Goal: Check status: Check status

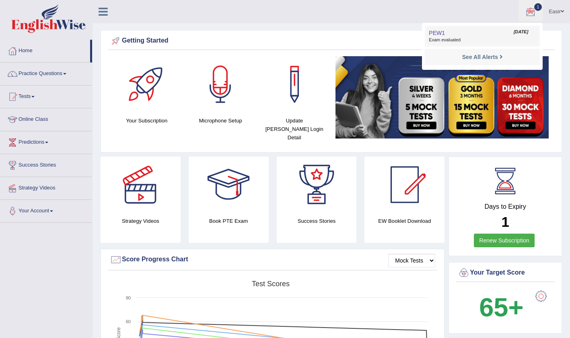
click at [435, 35] on span "PEW1" at bounding box center [437, 33] width 16 height 6
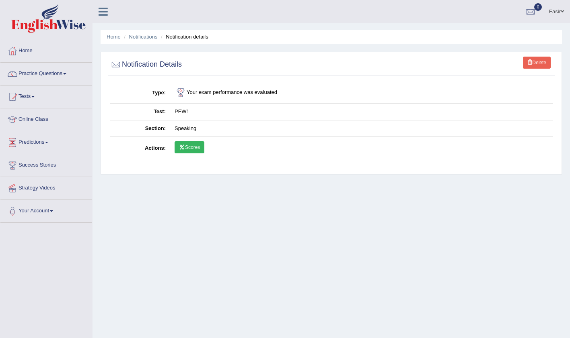
click at [191, 149] on link "Scores" at bounding box center [189, 148] width 30 height 12
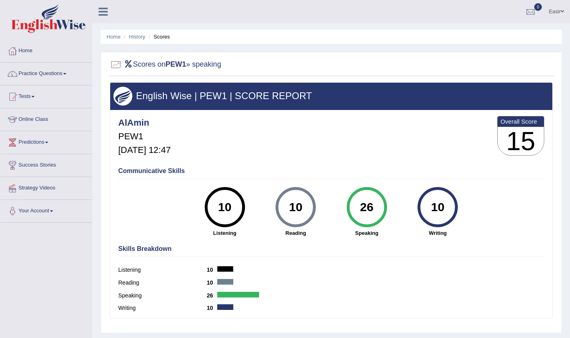
click at [29, 92] on link "Tests" at bounding box center [46, 96] width 92 height 20
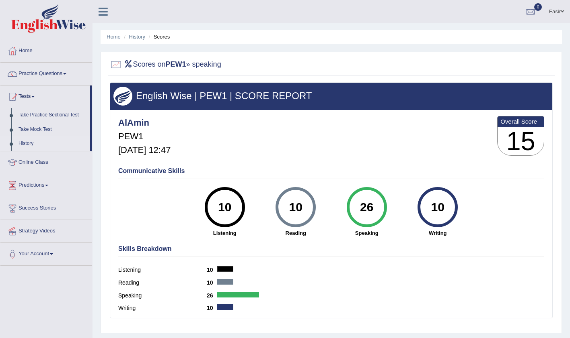
click at [25, 142] on link "History" at bounding box center [52, 144] width 75 height 14
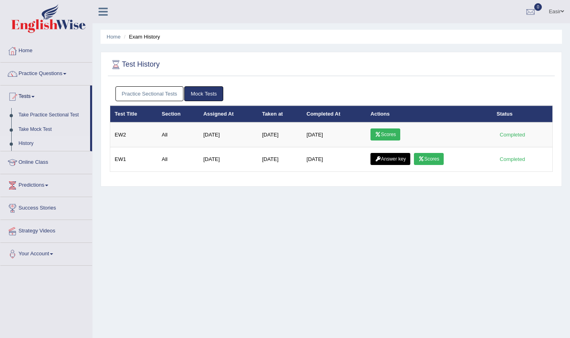
click at [160, 91] on link "Practice Sectional Tests" at bounding box center [149, 93] width 68 height 15
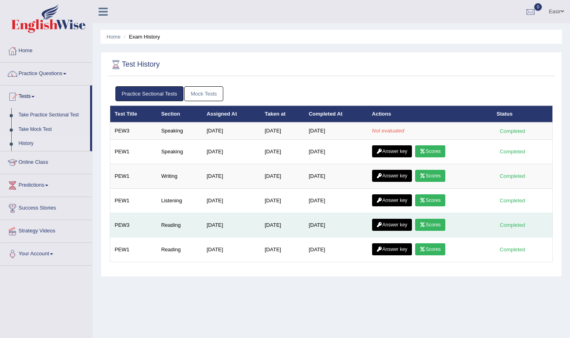
click at [431, 228] on link "Scores" at bounding box center [430, 225] width 30 height 12
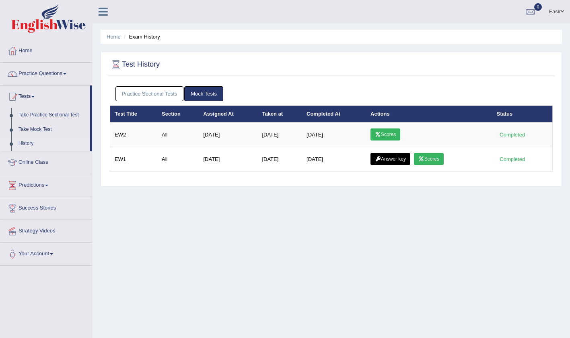
click at [156, 87] on link "Practice Sectional Tests" at bounding box center [149, 93] width 68 height 15
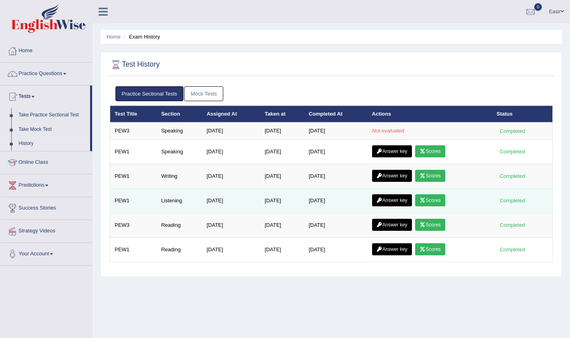
click at [433, 198] on link "Scores" at bounding box center [430, 201] width 30 height 12
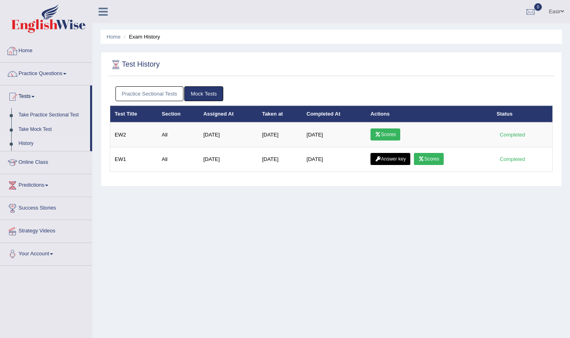
click at [146, 96] on link "Practice Sectional Tests" at bounding box center [149, 93] width 68 height 15
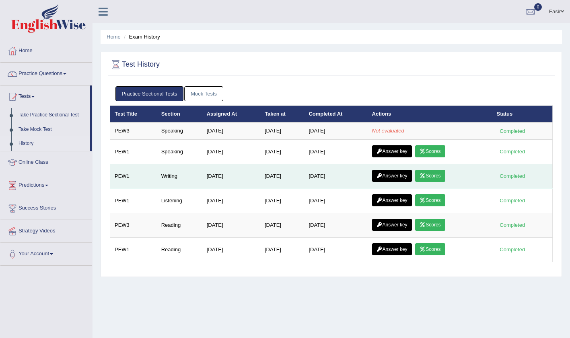
click at [435, 178] on link "Scores" at bounding box center [430, 176] width 30 height 12
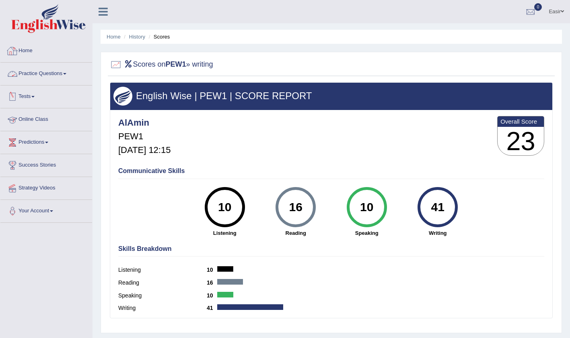
click at [27, 53] on link "Home" at bounding box center [46, 50] width 92 height 20
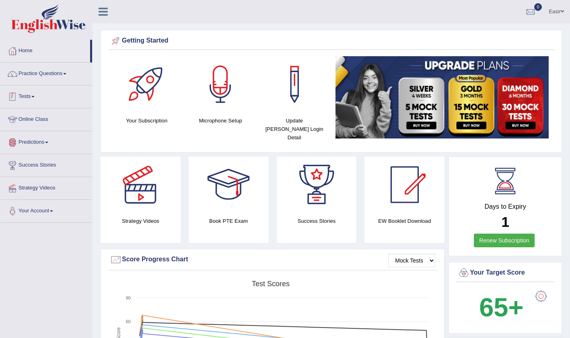
click at [33, 105] on link "Tests" at bounding box center [46, 96] width 92 height 20
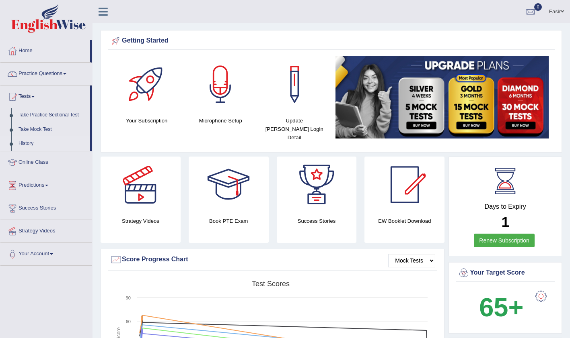
click at [30, 140] on link "History" at bounding box center [52, 144] width 75 height 14
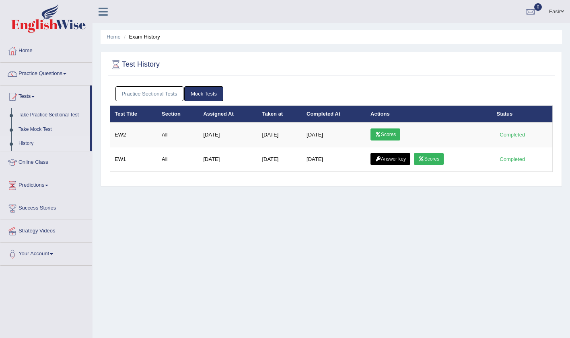
click at [171, 98] on link "Practice Sectional Tests" at bounding box center [149, 93] width 68 height 15
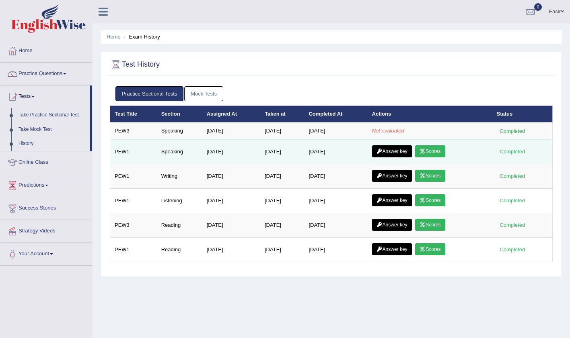
click at [418, 150] on link "Scores" at bounding box center [430, 152] width 30 height 12
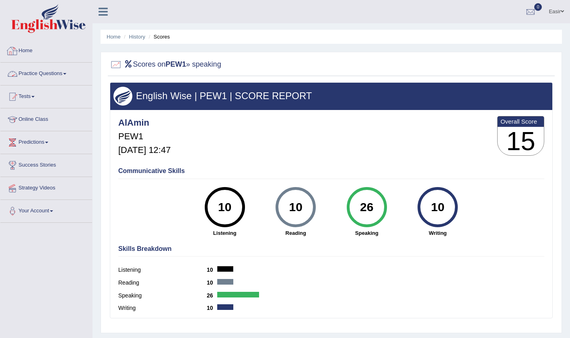
click at [29, 47] on link "Home" at bounding box center [46, 50] width 92 height 20
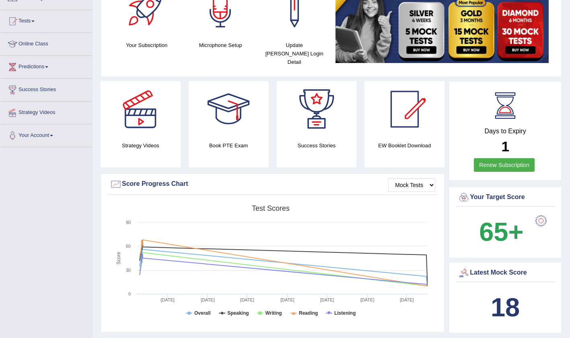
scroll to position [76, 0]
